Goal: Transaction & Acquisition: Download file/media

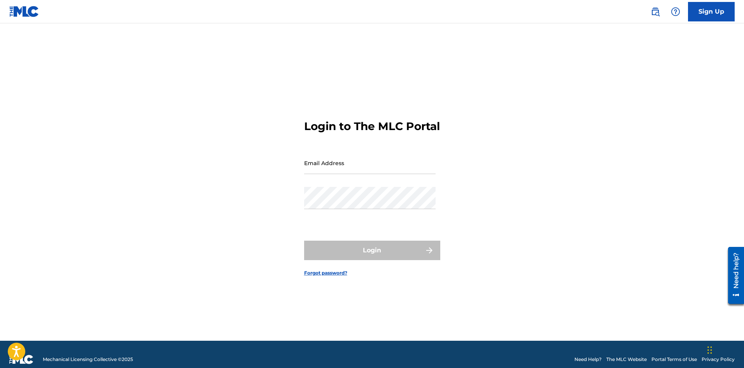
drag, startPoint x: 549, startPoint y: 230, endPoint x: 532, endPoint y: 223, distance: 18.5
click at [549, 230] on div "Login to The MLC Portal Email Address Password Login Forgot password?" at bounding box center [372, 192] width 545 height 298
click at [365, 168] on input "Email Address" at bounding box center [370, 163] width 132 height 22
type input "[EMAIL_ADDRESS][DOMAIN_NAME]"
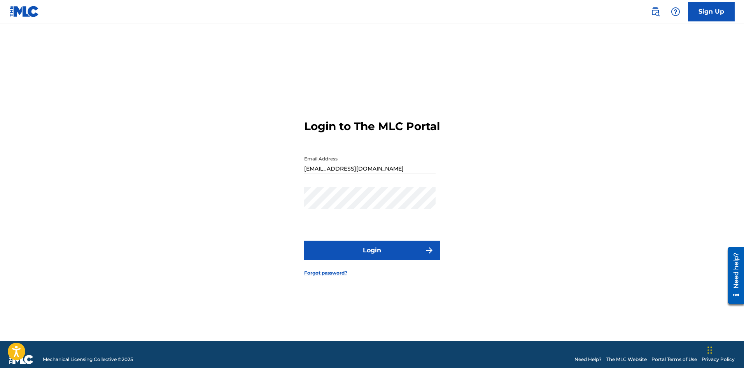
click at [367, 256] on button "Login" at bounding box center [372, 249] width 136 height 19
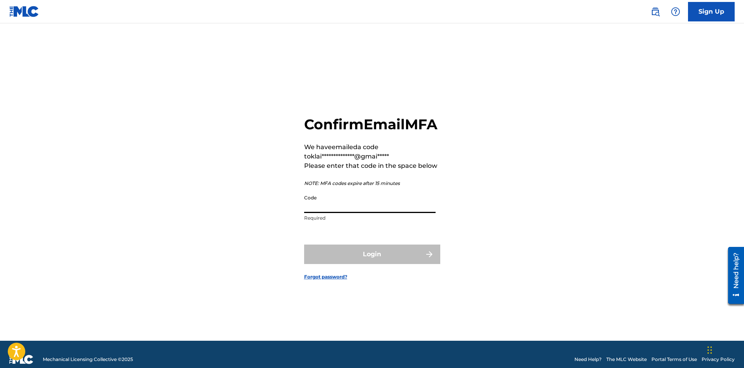
click at [369, 213] on input "Code" at bounding box center [370, 202] width 132 height 22
paste input "089686"
type input "089686"
click at [304, 244] on button "Login" at bounding box center [372, 253] width 136 height 19
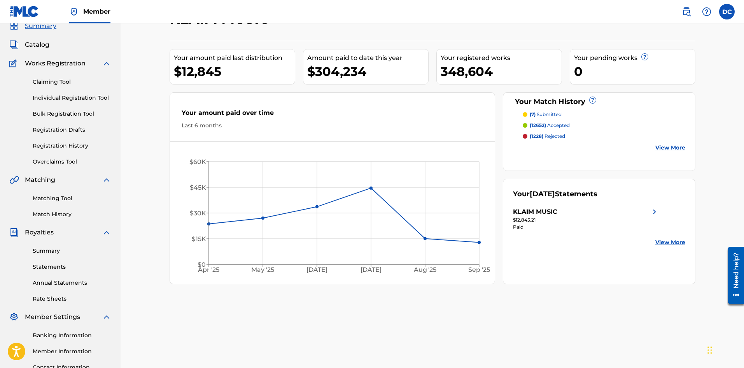
scroll to position [78, 0]
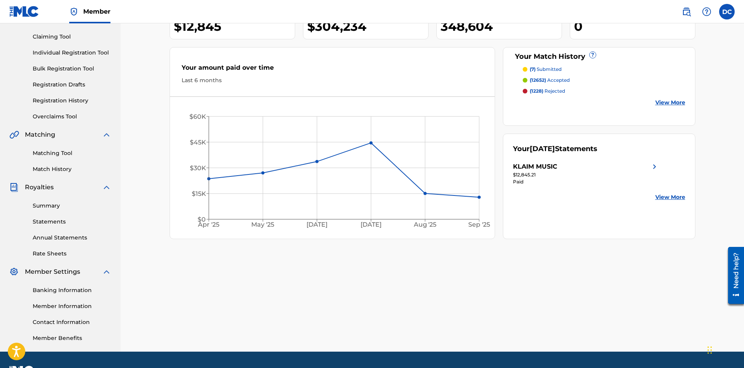
click at [60, 224] on link "Statements" at bounding box center [72, 222] width 79 height 8
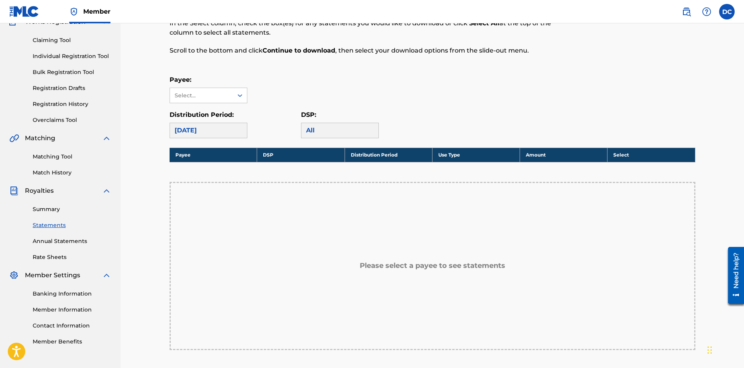
scroll to position [78, 0]
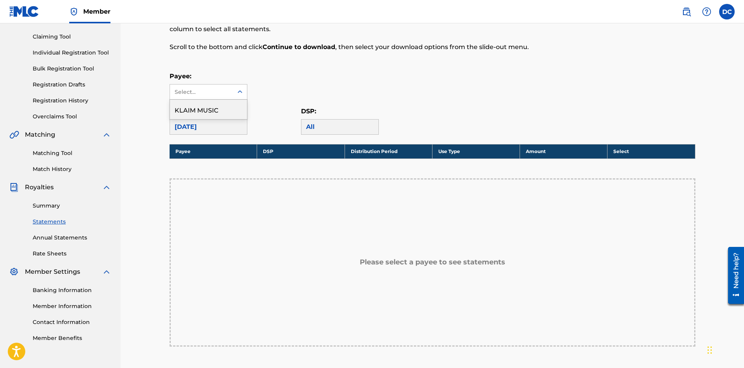
click at [214, 93] on div "Select..." at bounding box center [201, 92] width 53 height 8
click at [210, 116] on div "KLAIM MUSIC" at bounding box center [208, 109] width 77 height 19
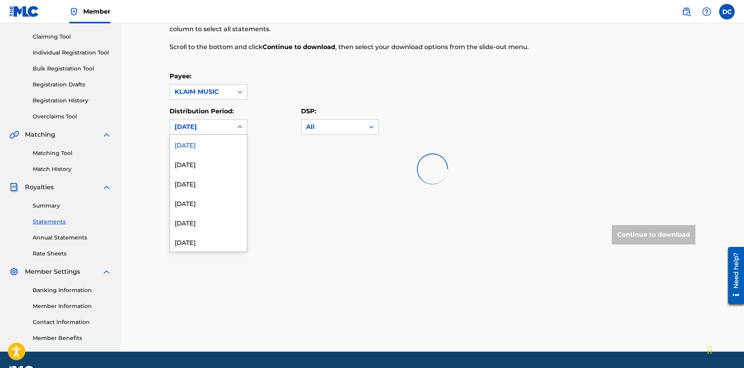
click at [209, 126] on div "[DATE]" at bounding box center [202, 126] width 54 height 9
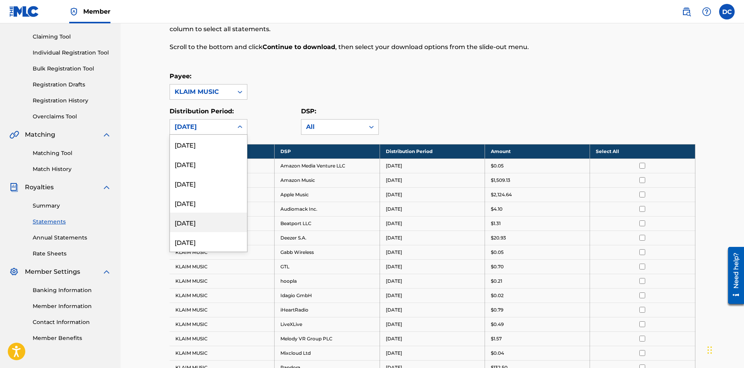
click at [204, 223] on div "[DATE]" at bounding box center [208, 221] width 77 height 19
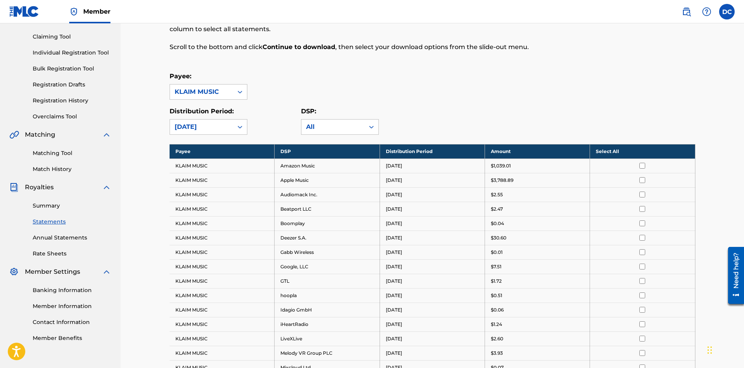
click at [611, 149] on th "Select All" at bounding box center [642, 151] width 105 height 14
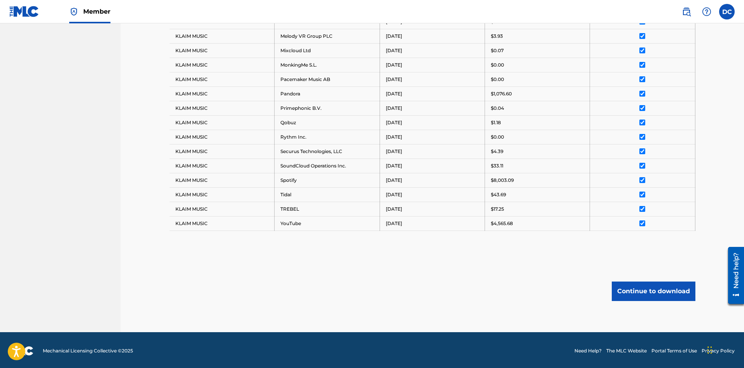
scroll to position [396, 0]
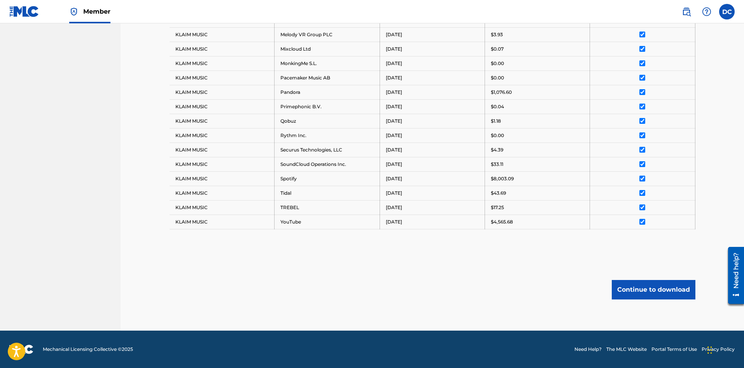
click at [674, 284] on button "Continue to download" at bounding box center [654, 289] width 84 height 19
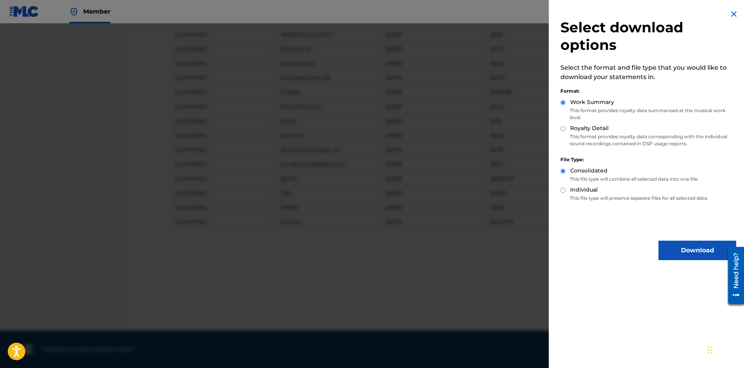
click at [580, 128] on label "Royalty Detail" at bounding box center [589, 128] width 39 height 8
click at [566, 128] on input "Royalty Detail" at bounding box center [563, 128] width 5 height 5
radio input "true"
click at [677, 245] on button "Download" at bounding box center [698, 249] width 78 height 19
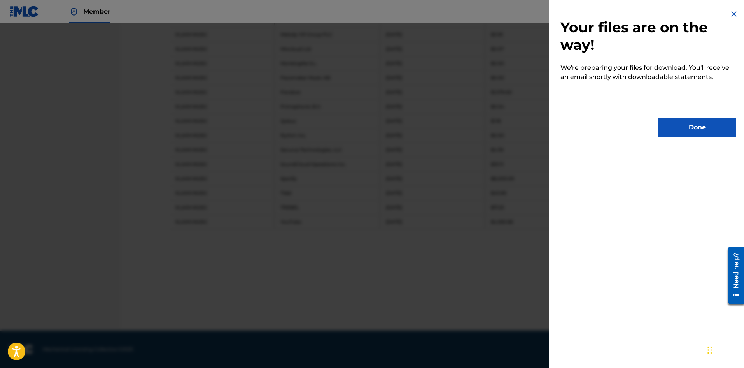
click at [676, 128] on button "Done" at bounding box center [698, 127] width 78 height 19
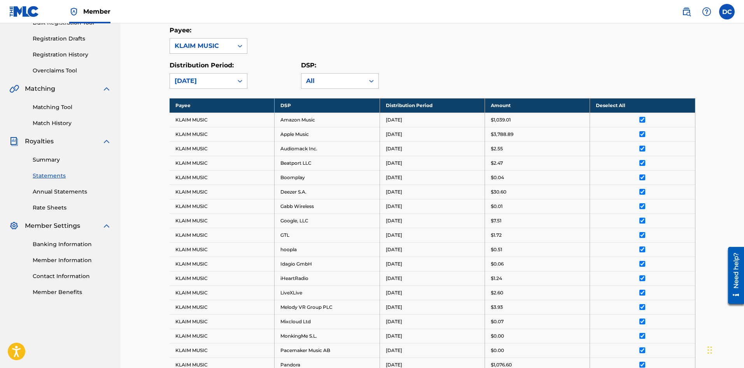
scroll to position [0, 0]
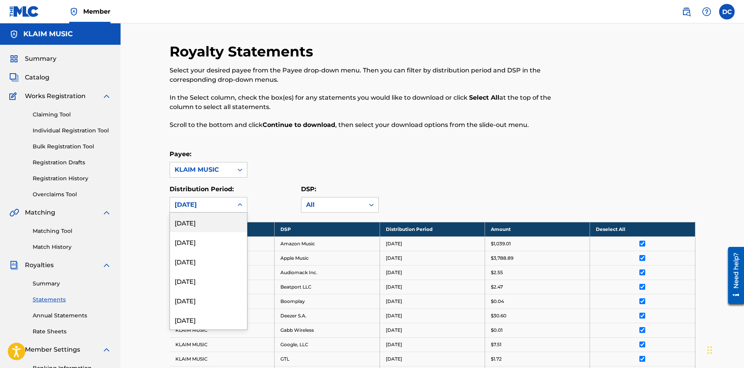
click at [217, 209] on div "[DATE]" at bounding box center [201, 204] width 63 height 15
click at [204, 319] on div "[DATE]" at bounding box center [208, 319] width 77 height 19
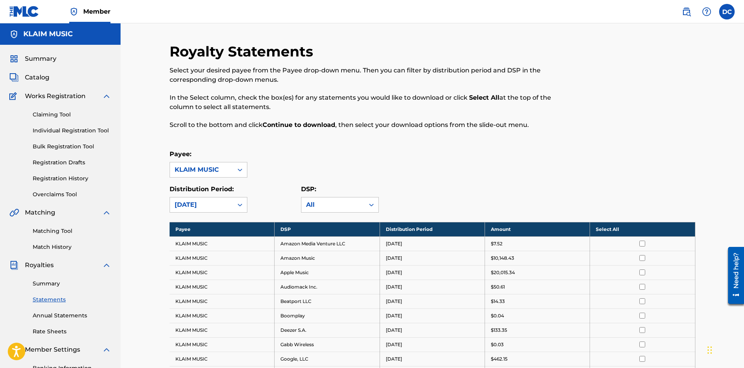
click at [608, 225] on th "Select All" at bounding box center [642, 229] width 105 height 14
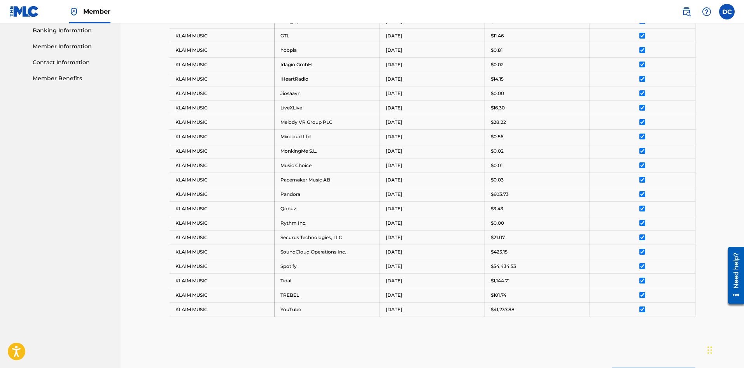
scroll to position [425, 0]
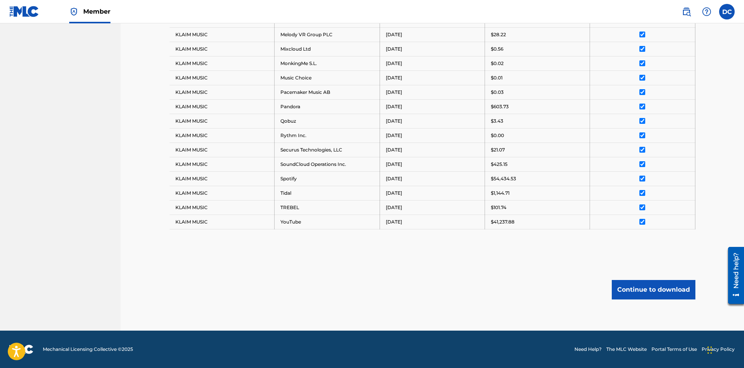
click at [638, 293] on button "Continue to download" at bounding box center [654, 289] width 84 height 19
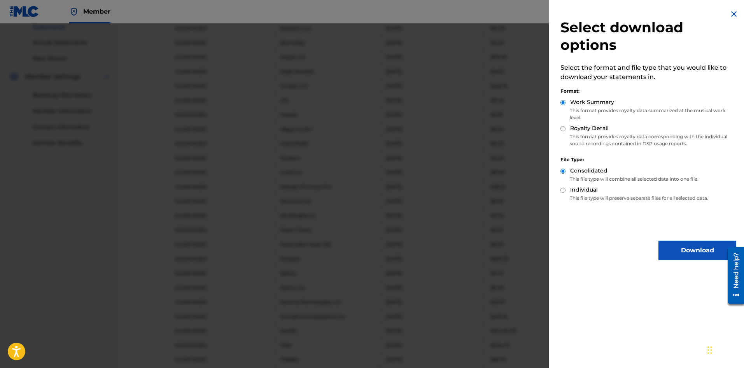
scroll to position [269, 0]
click at [579, 130] on label "Royalty Detail" at bounding box center [589, 128] width 39 height 8
click at [566, 130] on input "Royalty Detail" at bounding box center [563, 128] width 5 height 5
radio input "true"
click at [679, 249] on button "Download" at bounding box center [698, 249] width 78 height 19
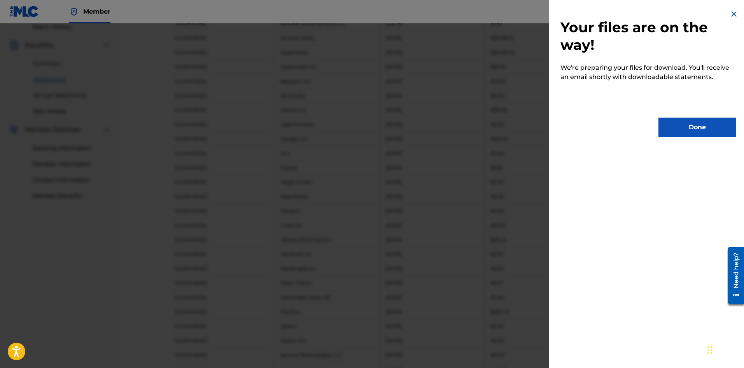
scroll to position [153, 0]
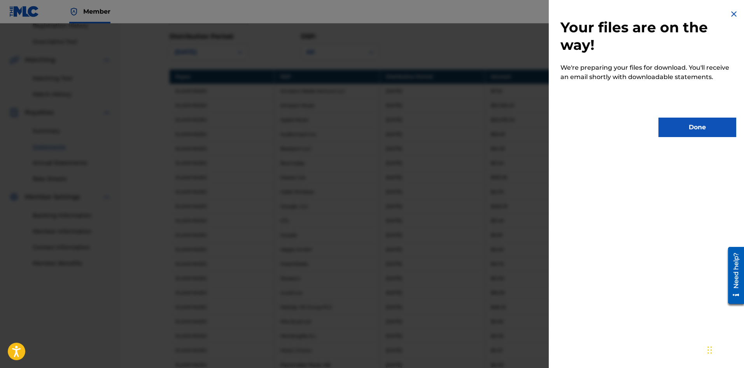
click at [715, 128] on button "Done" at bounding box center [698, 127] width 78 height 19
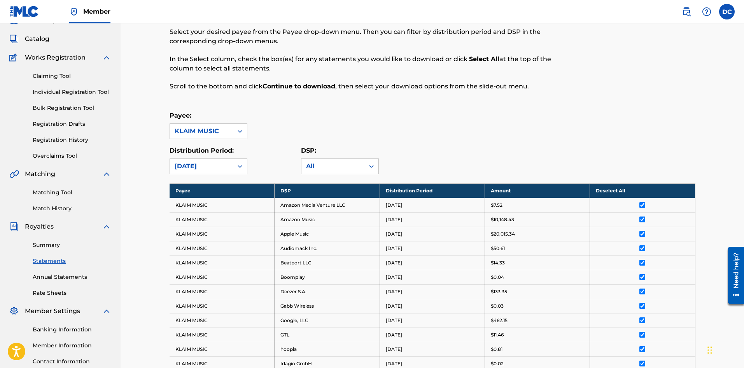
scroll to position [36, 0]
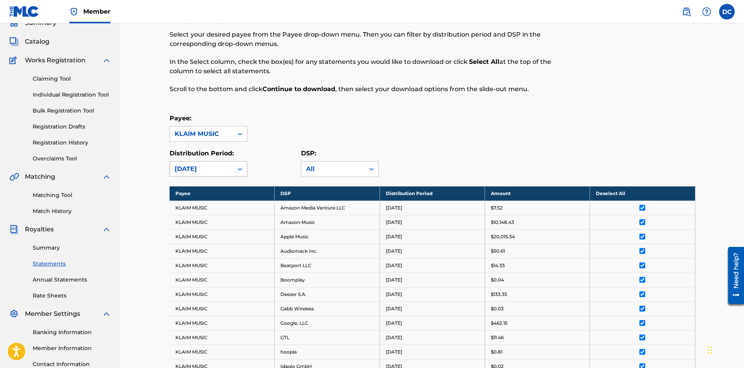
click at [233, 166] on div at bounding box center [240, 169] width 14 height 14
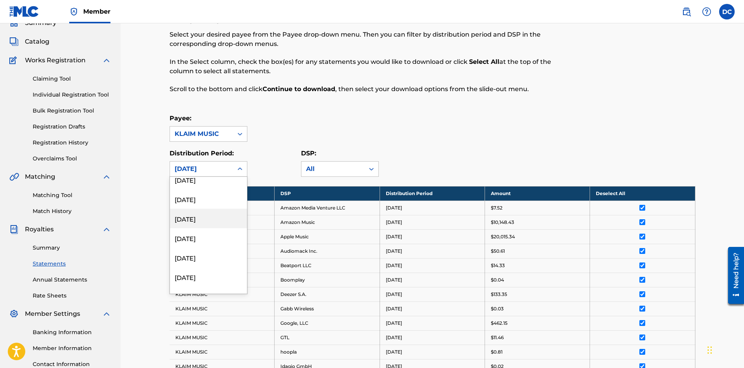
scroll to position [39, 0]
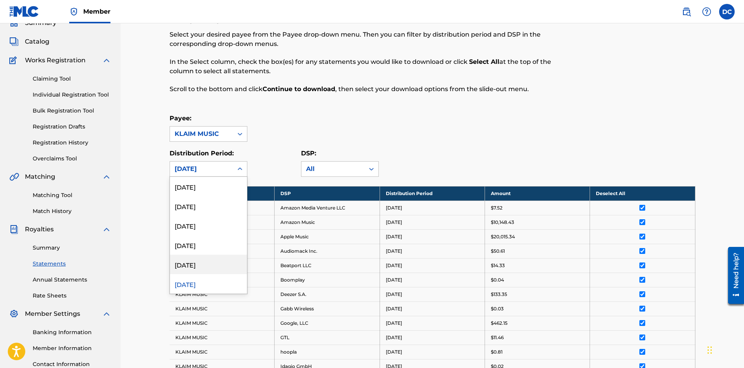
click at [209, 265] on div "[DATE]" at bounding box center [208, 264] width 77 height 19
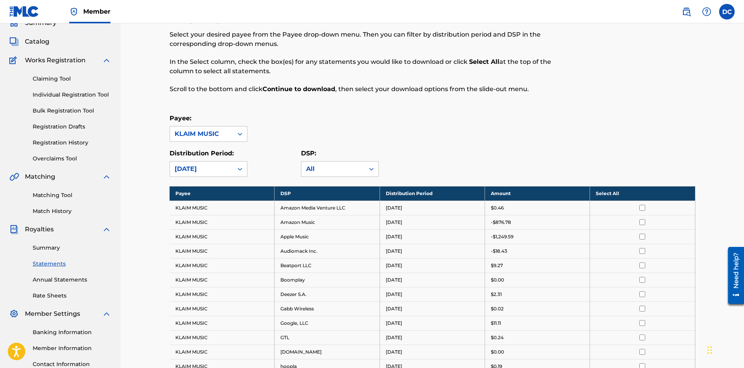
click at [618, 193] on th "Select All" at bounding box center [642, 193] width 105 height 14
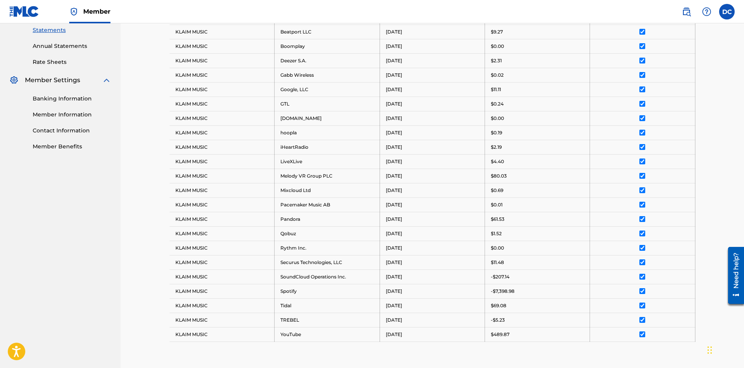
scroll to position [382, 0]
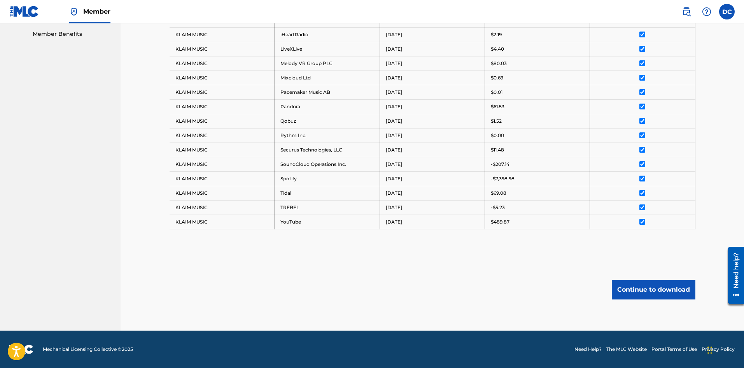
click at [626, 285] on button "Continue to download" at bounding box center [654, 289] width 84 height 19
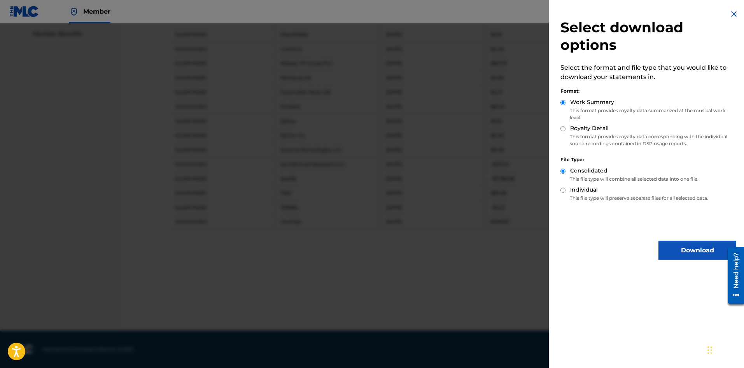
click at [593, 126] on label "Royalty Detail" at bounding box center [589, 128] width 39 height 8
click at [566, 126] on input "Royalty Detail" at bounding box center [563, 128] width 5 height 5
radio input "true"
click at [675, 254] on button "Download" at bounding box center [698, 249] width 78 height 19
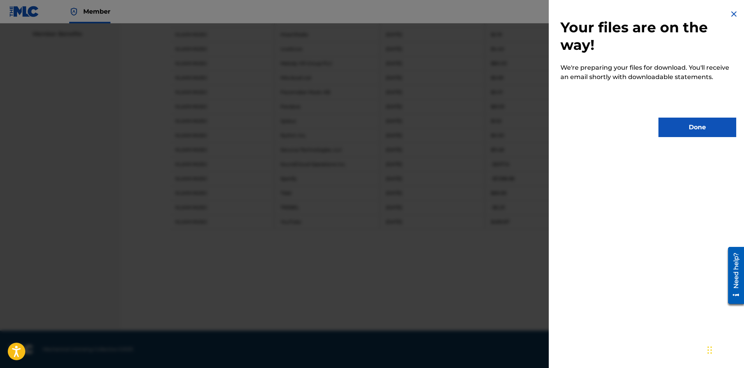
click at [674, 123] on button "Done" at bounding box center [698, 127] width 78 height 19
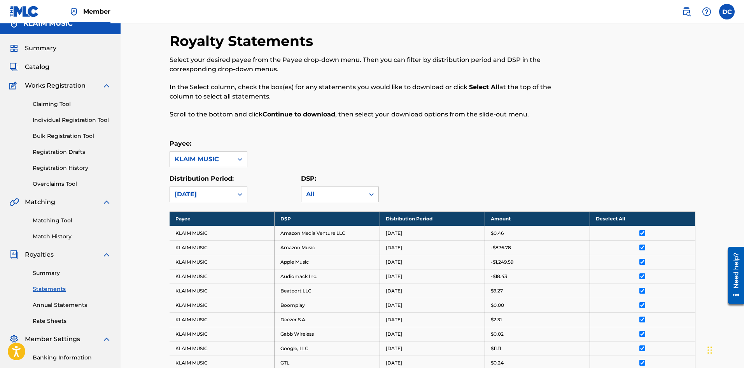
scroll to position [0, 0]
